Goal: Task Accomplishment & Management: Manage account settings

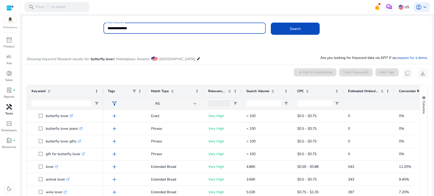
click at [10, 108] on span "handyman" at bounding box center [9, 107] width 6 height 6
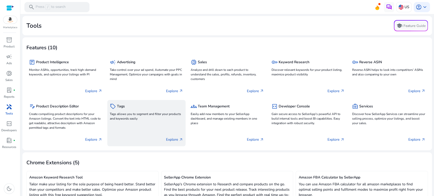
click at [134, 119] on p "Tags allows you to segment and filter your products and keywords easily" at bounding box center [146, 116] width 73 height 9
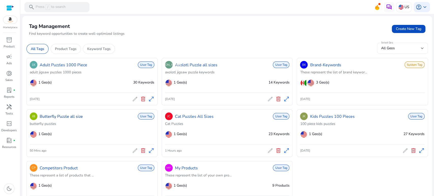
click at [66, 117] on link "Butterfly Puzzle all size" at bounding box center [61, 117] width 43 height 6
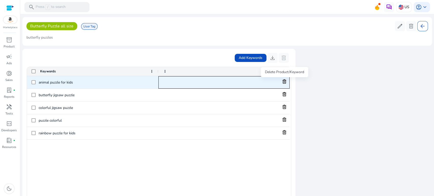
click at [285, 80] on icon at bounding box center [285, 81] width 4 height 4
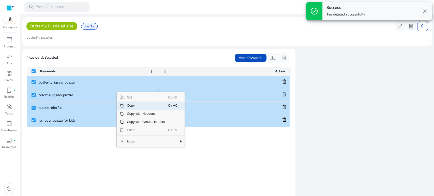
click at [146, 106] on span "Copy" at bounding box center [146, 106] width 44 height 8
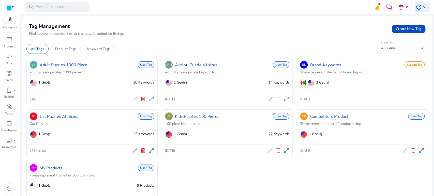
click at [189, 64] on link "Axolotl Puzzle all sizes" at bounding box center [196, 65] width 42 height 6
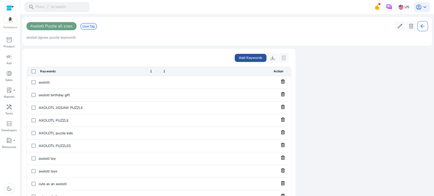
click at [240, 59] on span "Add Keywords" at bounding box center [251, 57] width 24 height 5
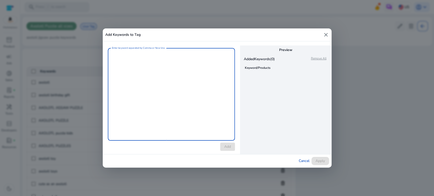
click at [150, 82] on textarea "Enter keyword separated by Comma or New line." at bounding box center [171, 95] width 119 height 88
type textarea "**********"
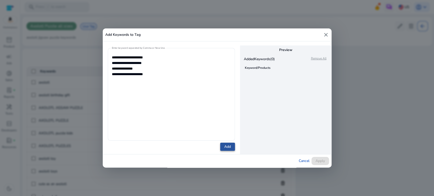
click at [229, 147] on span "Add" at bounding box center [227, 146] width 7 height 5
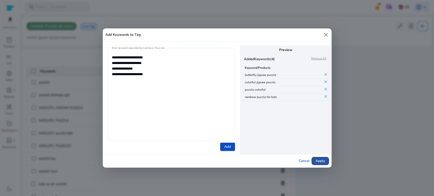
click at [319, 162] on span "Apply" at bounding box center [320, 161] width 9 height 5
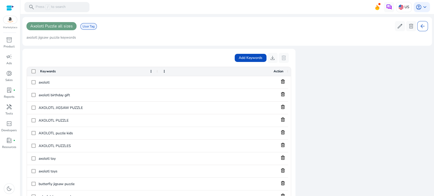
drag, startPoint x: 92, startPoint y: 119, endPoint x: 98, endPoint y: 116, distance: 7.3
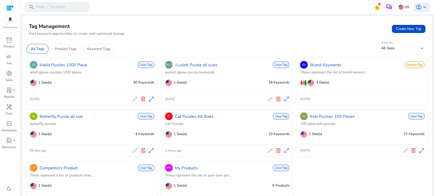
click at [198, 115] on link "Cat Puzzles All Sizes" at bounding box center [194, 117] width 39 height 6
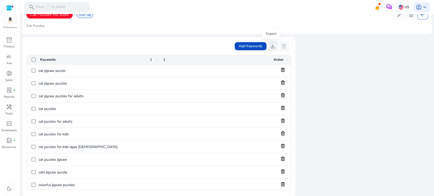
click at [274, 46] on span "download" at bounding box center [273, 46] width 6 height 6
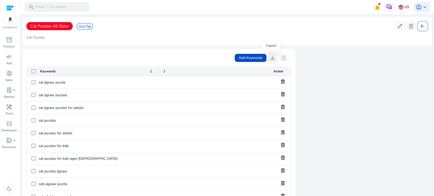
click at [272, 58] on span "download" at bounding box center [273, 58] width 6 height 6
